Goal: Information Seeking & Learning: Learn about a topic

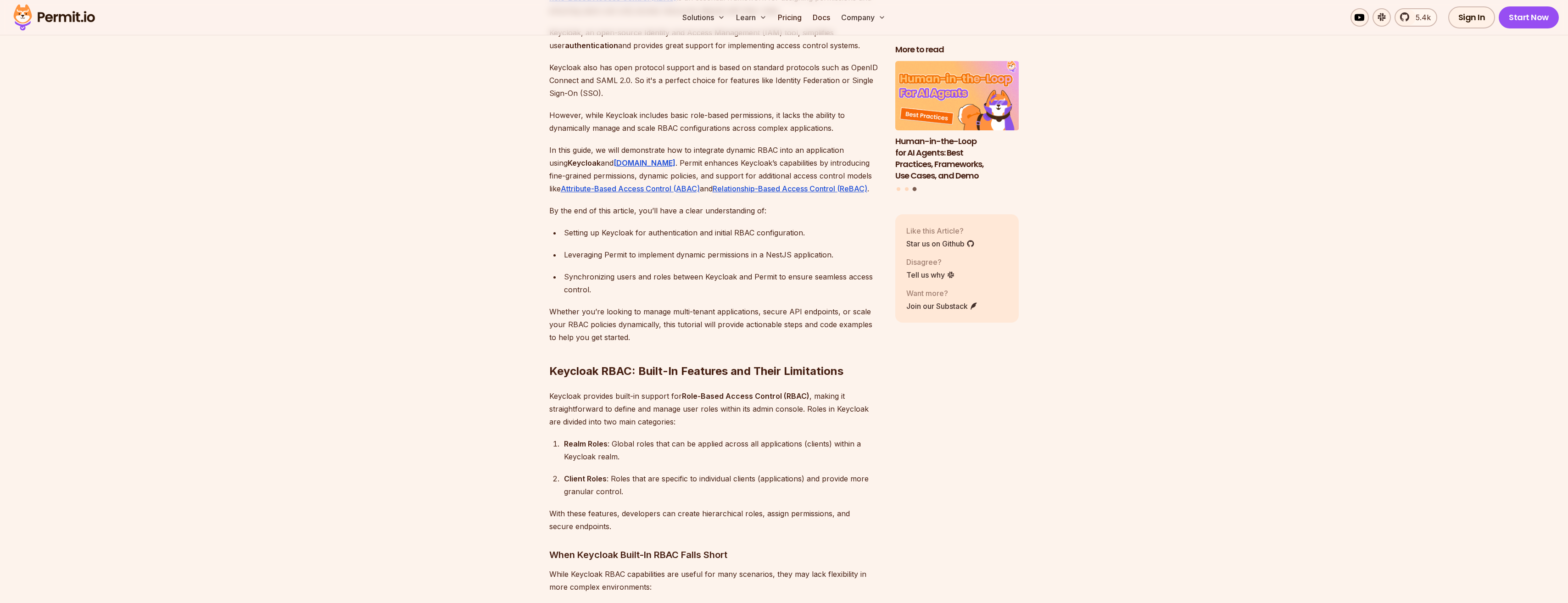
scroll to position [688, 0]
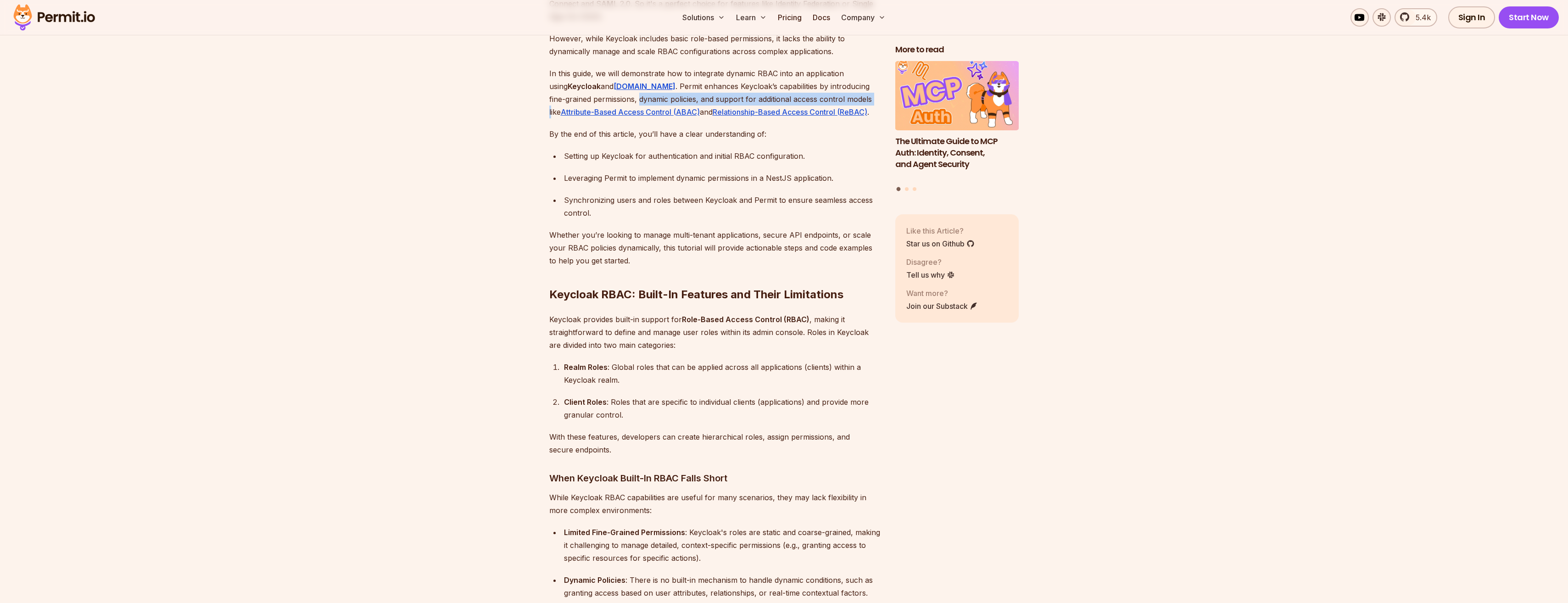
drag, startPoint x: 598, startPoint y: 86, endPoint x: 831, endPoint y: 83, distance: 233.0
click at [831, 83] on p "In this guide, we will demonstrate how to integrate dynamic RBAC into an applic…" at bounding box center [715, 92] width 331 height 51
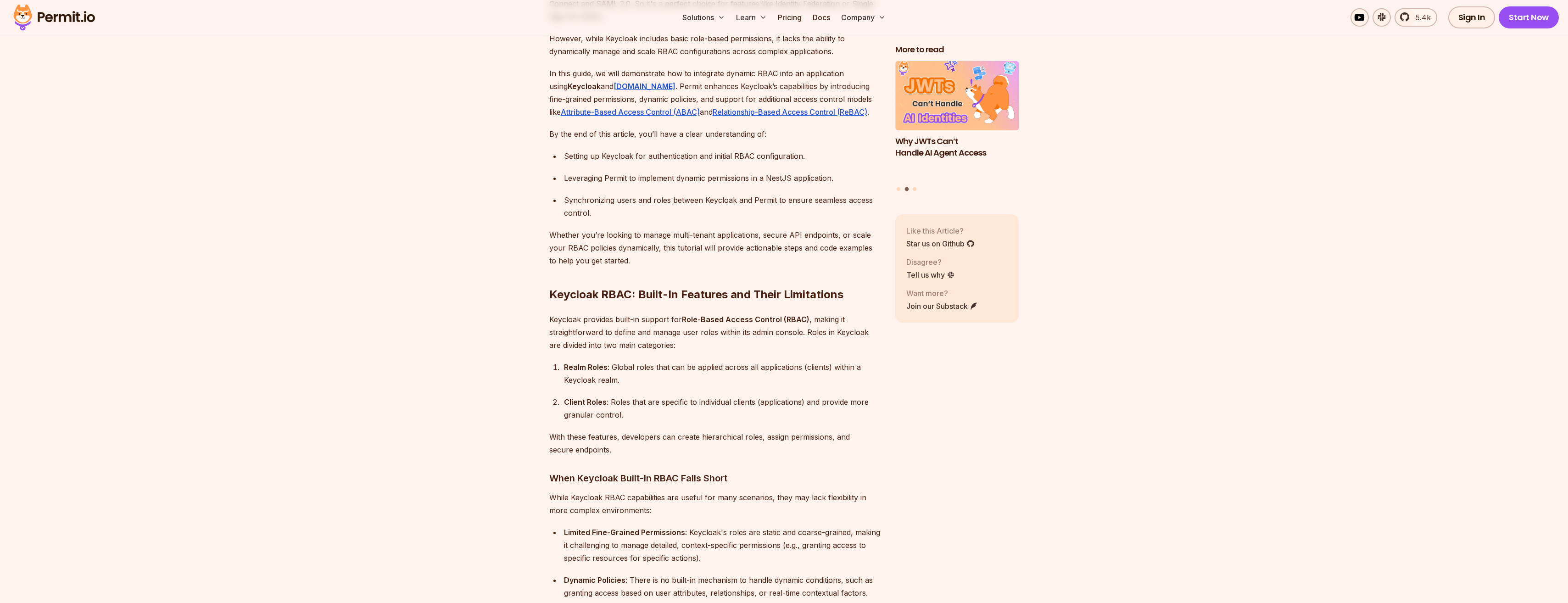
click at [802, 128] on p "By the end of this article, you’ll have a clear understanding of:" at bounding box center [715, 134] width 331 height 13
click at [614, 82] on strong "[DOMAIN_NAME]" at bounding box center [645, 86] width 62 height 9
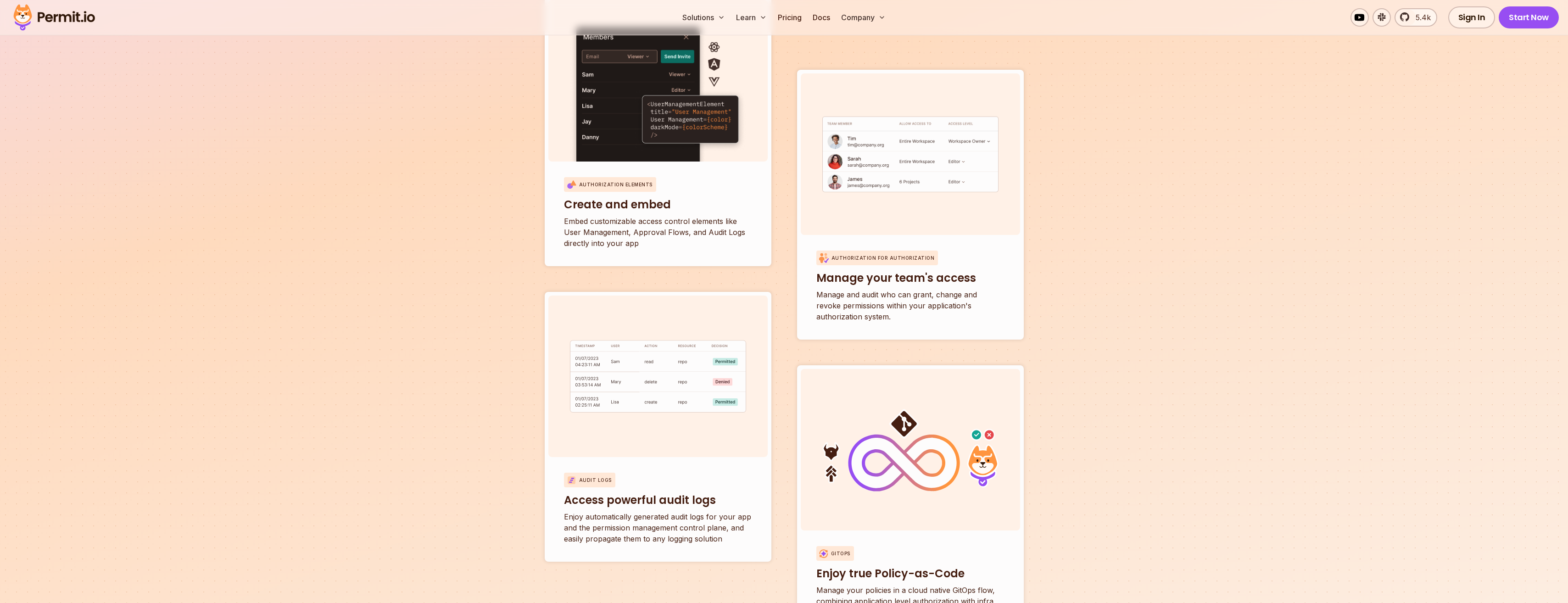
scroll to position [3073, 0]
